Goal: Transaction & Acquisition: Subscribe to service/newsletter

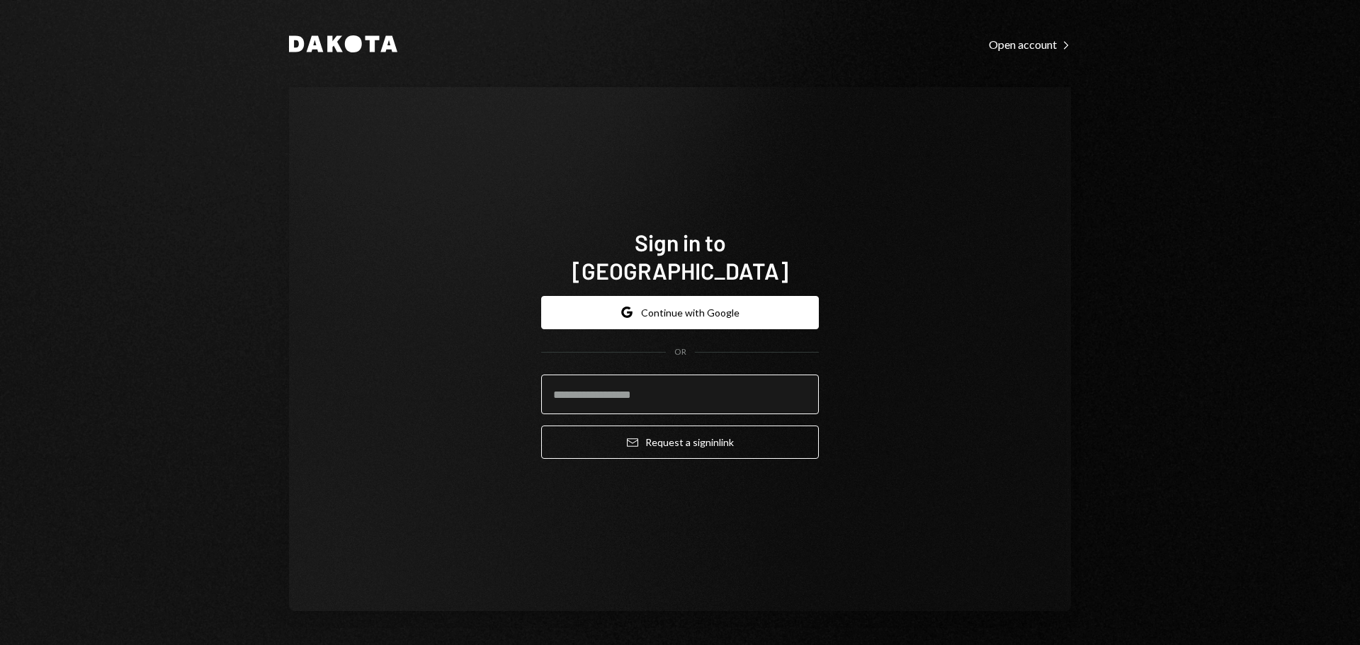
drag, startPoint x: 602, startPoint y: 389, endPoint x: 610, endPoint y: 392, distance: 8.3
click at [603, 390] on input "email" at bounding box center [680, 395] width 278 height 40
click at [624, 375] on input "email" at bounding box center [680, 395] width 278 height 40
click at [1018, 47] on div "Open account Right Caret" at bounding box center [1030, 45] width 82 height 14
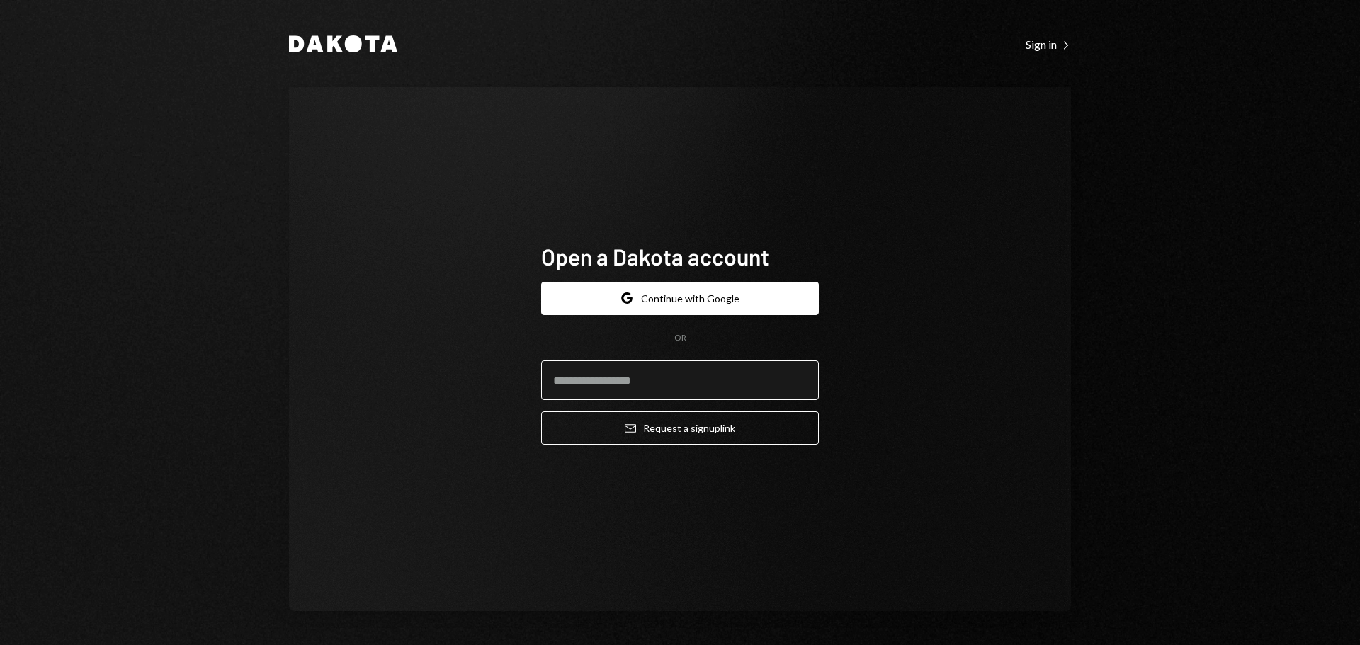
click at [658, 362] on input "email" at bounding box center [680, 381] width 278 height 40
click at [663, 384] on input "email" at bounding box center [680, 381] width 278 height 40
type input "**********"
click at [541, 411] on button "Email Request a sign up link" at bounding box center [680, 427] width 278 height 33
